Goal: Transaction & Acquisition: Purchase product/service

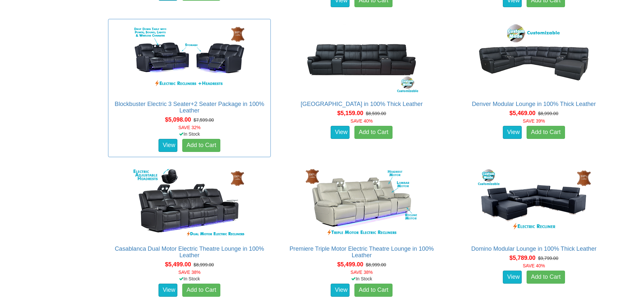
scroll to position [2024, 0]
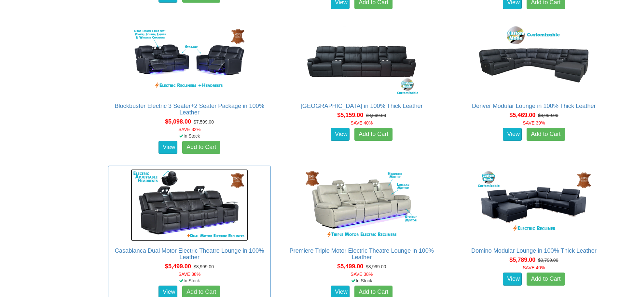
click at [208, 206] on img at bounding box center [189, 205] width 117 height 72
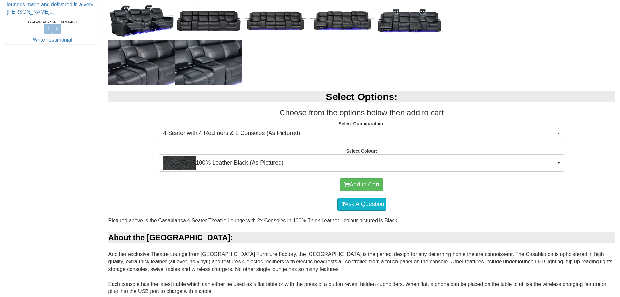
scroll to position [326, 0]
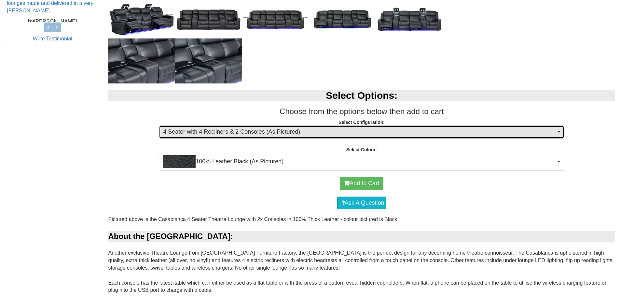
click at [391, 132] on span "4 Seater with 4 Recliners & 2 Consoles (As Pictured)" at bounding box center [359, 132] width 393 height 8
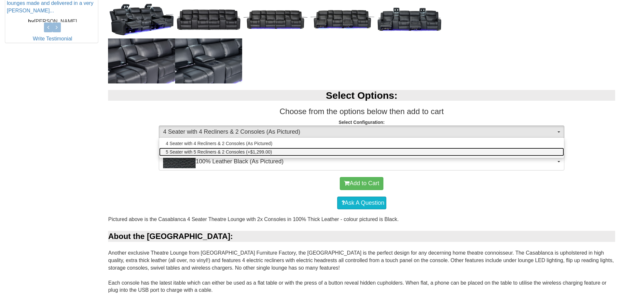
click at [343, 155] on link "5 Seater with 5 Recliners & 2 Consoles (+$1,299.00)" at bounding box center [361, 151] width 405 height 8
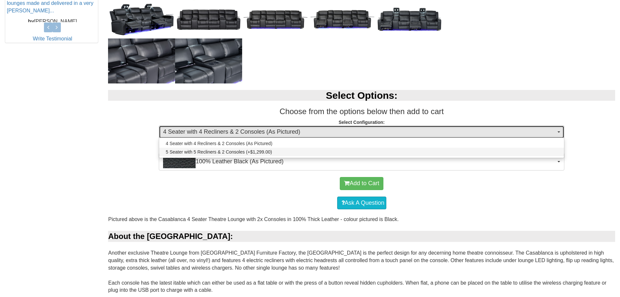
select select "1249"
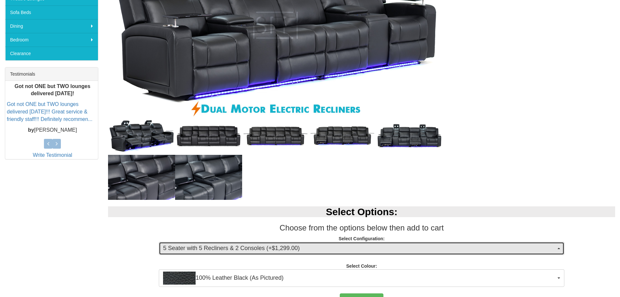
scroll to position [293, 0]
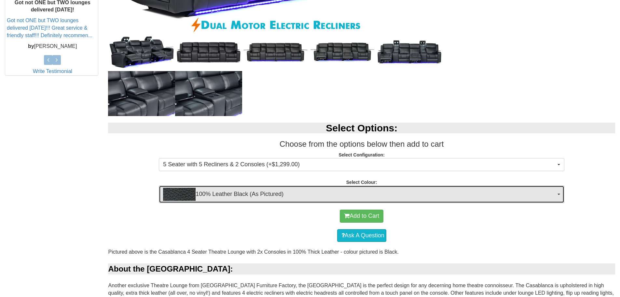
click at [325, 194] on span "100% Leather Black (As Pictured)" at bounding box center [359, 194] width 393 height 13
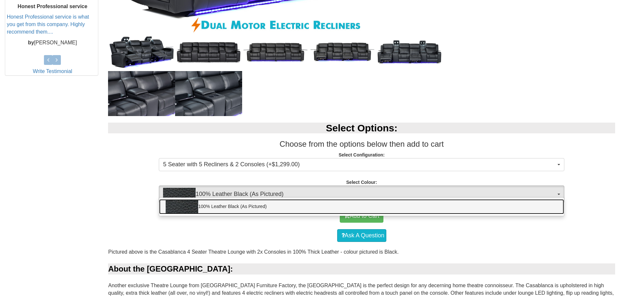
click at [255, 208] on link "100% Leather Black (As Pictured)" at bounding box center [361, 206] width 405 height 15
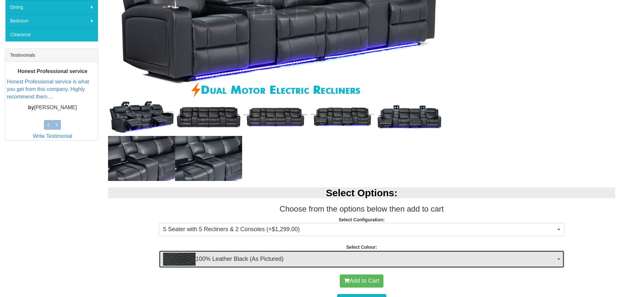
scroll to position [228, 0]
